Goal: Check status: Verify the current state of an ongoing process or item

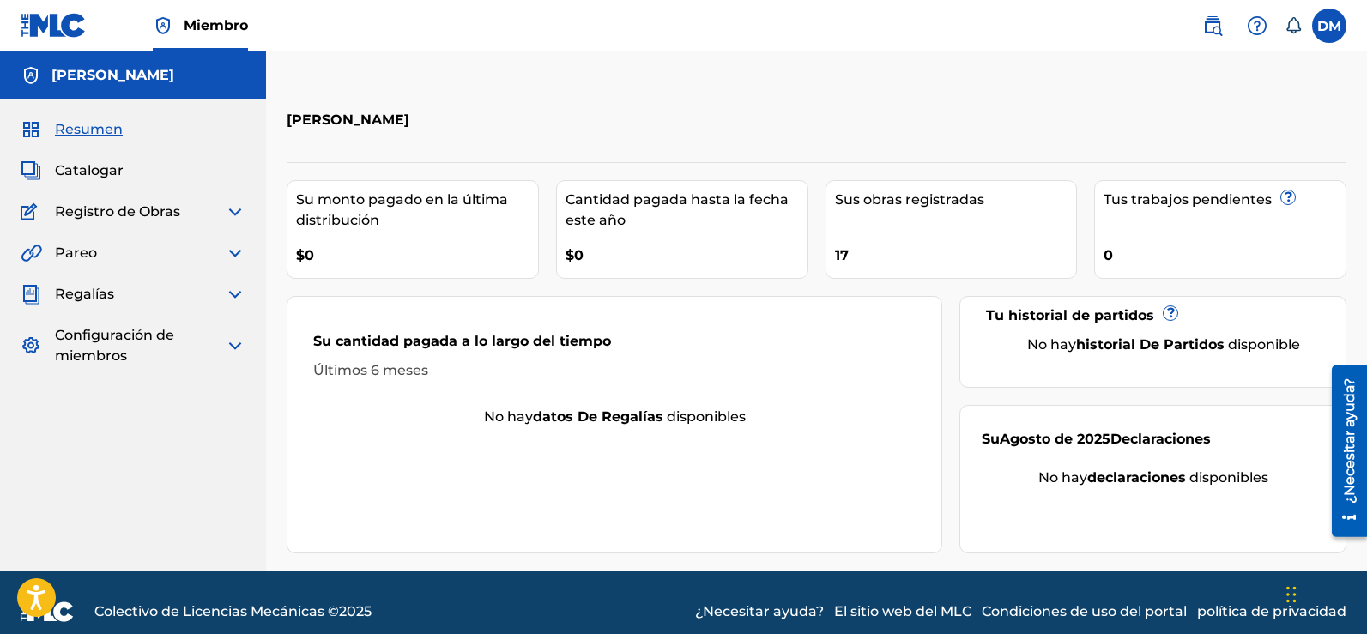
scroll to position [19, 0]
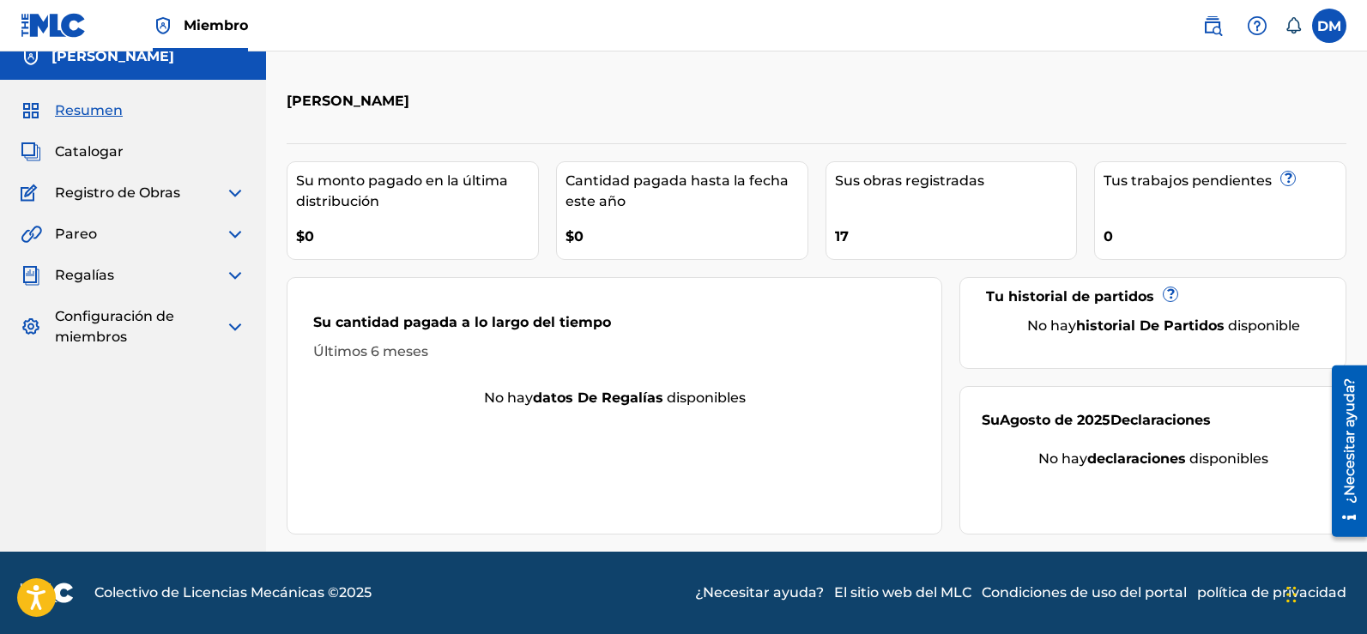
click at [241, 179] on div "Resumen Catalogar Registro de Obras Herramienta de reclamación Herramienta de r…" at bounding box center [133, 224] width 266 height 288
click at [239, 190] on img at bounding box center [235, 193] width 21 height 21
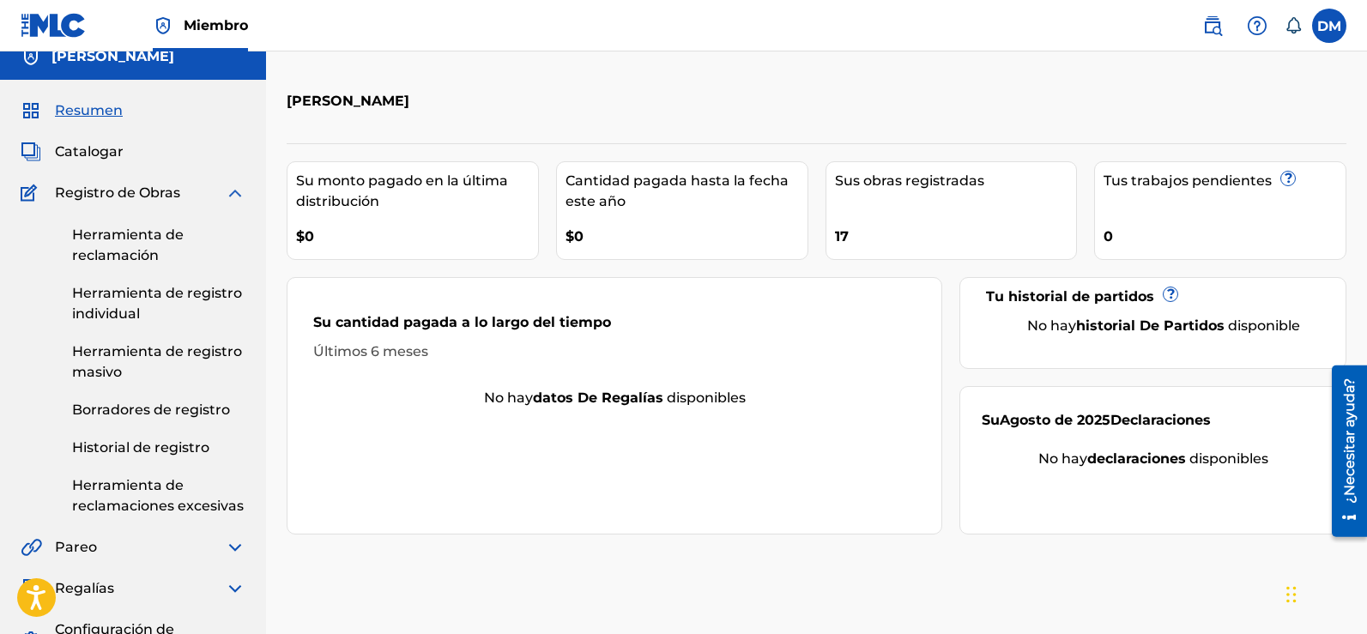
click at [146, 450] on font "Historial de registro" at bounding box center [140, 447] width 137 height 16
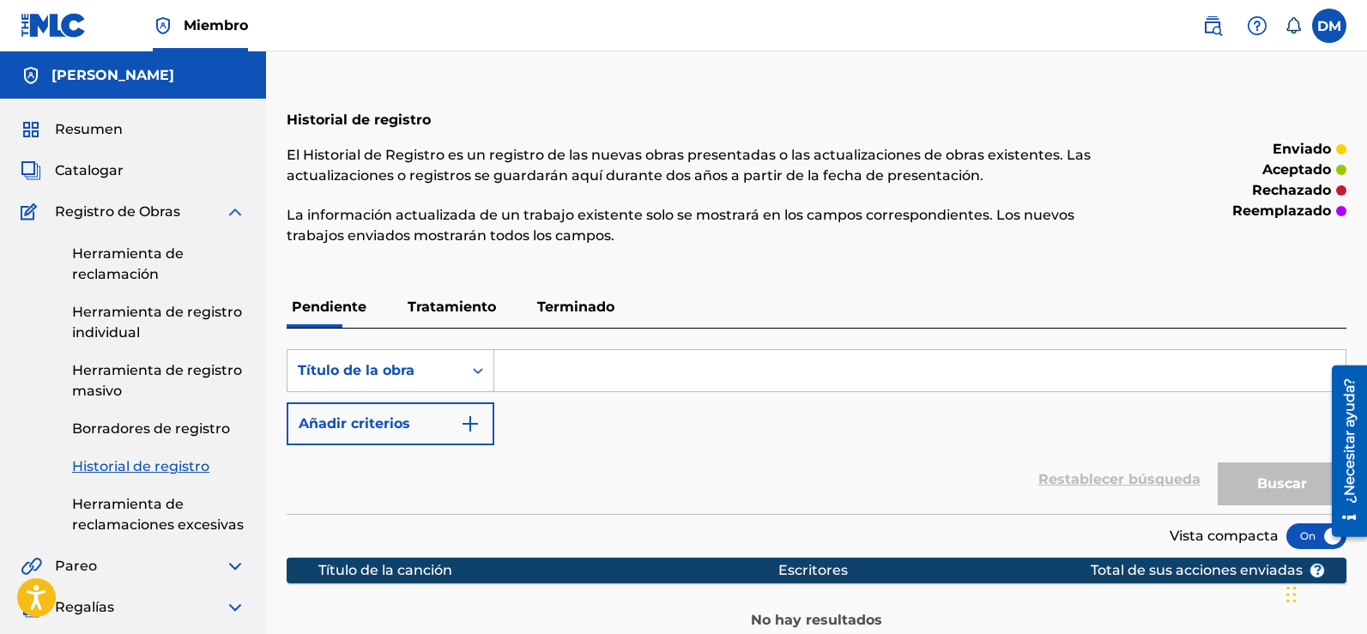
click at [575, 307] on font "Terminado" at bounding box center [575, 307] width 77 height 16
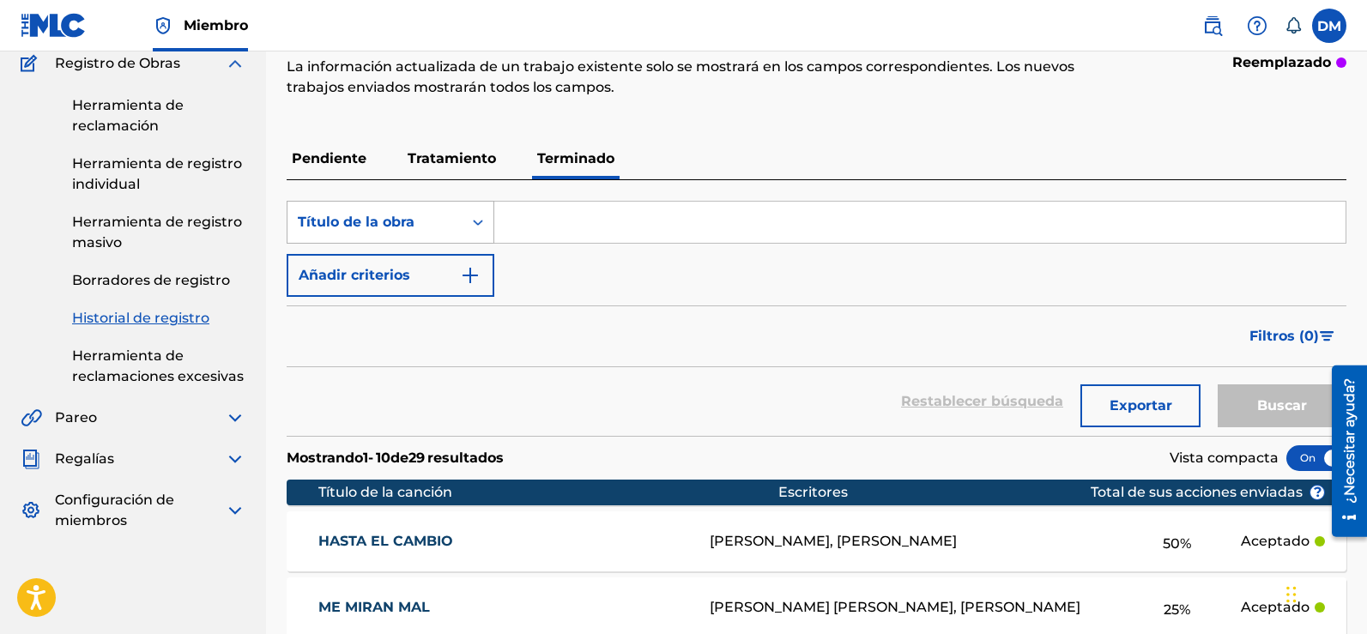
scroll to position [143, 0]
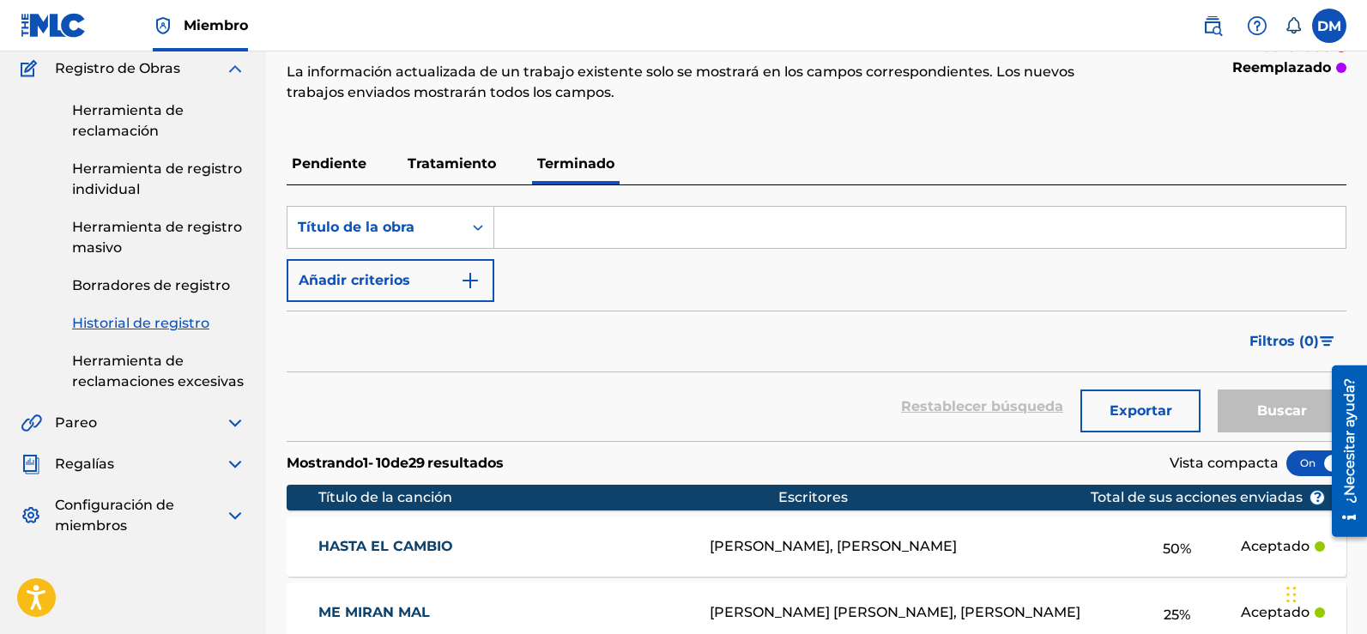
click at [456, 156] on font "Tratamiento" at bounding box center [452, 163] width 88 height 16
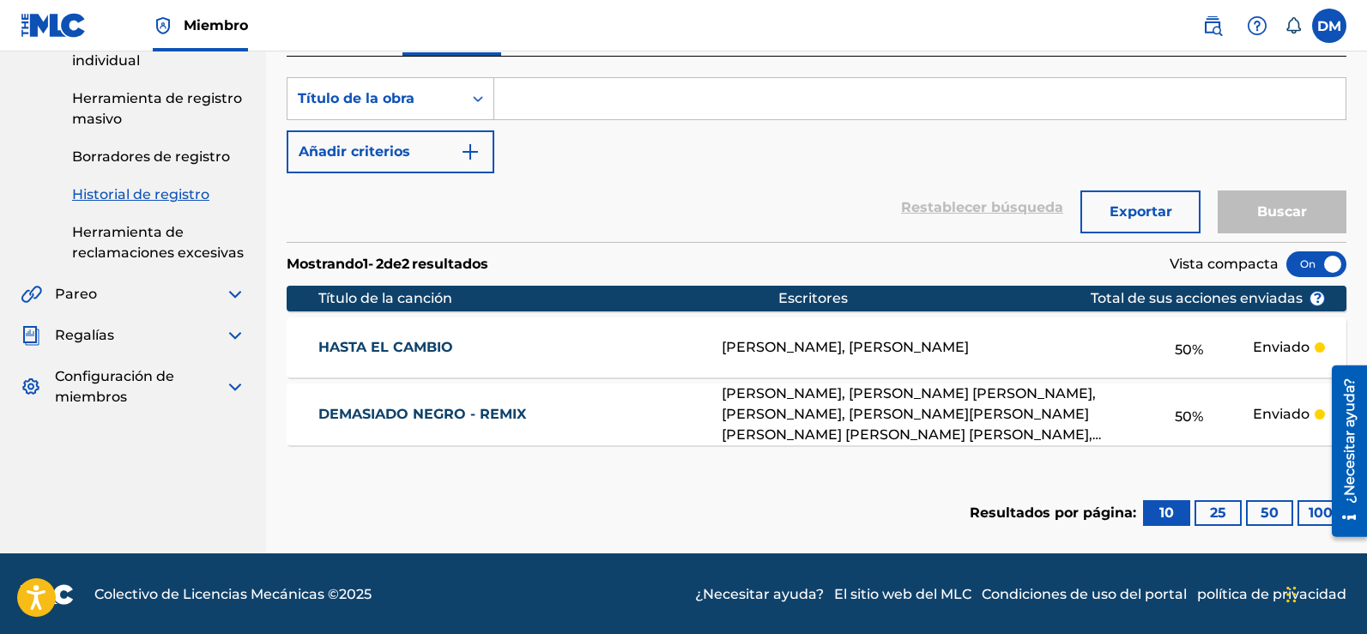
scroll to position [274, 0]
